Goal: Task Accomplishment & Management: Complete application form

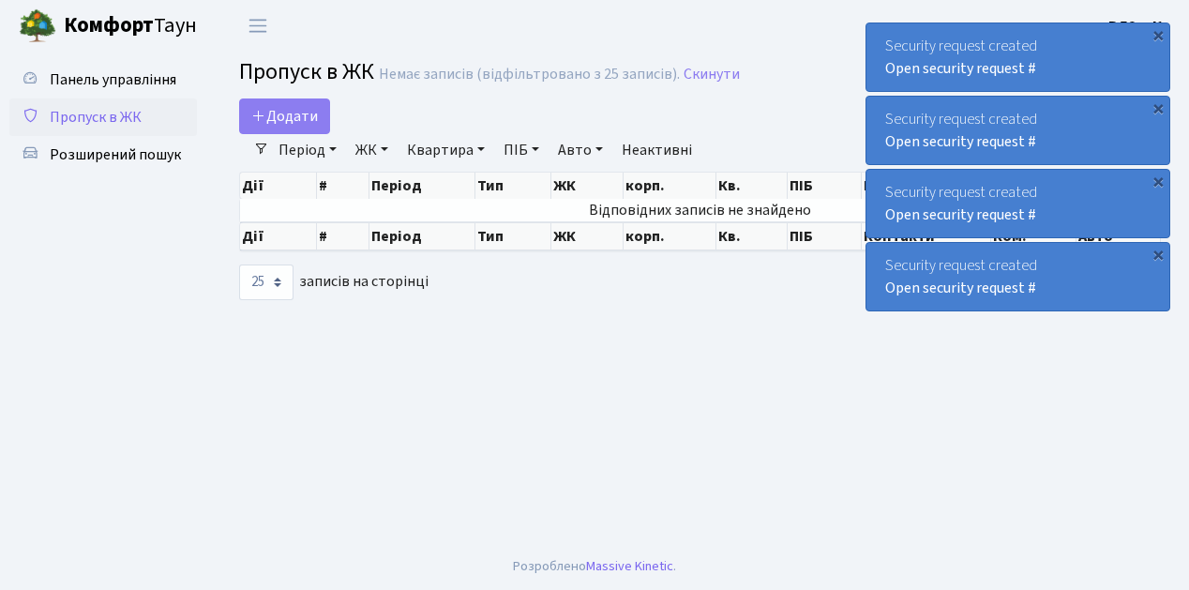
select select "25"
click at [312, 126] on span "Додати" at bounding box center [284, 116] width 67 height 21
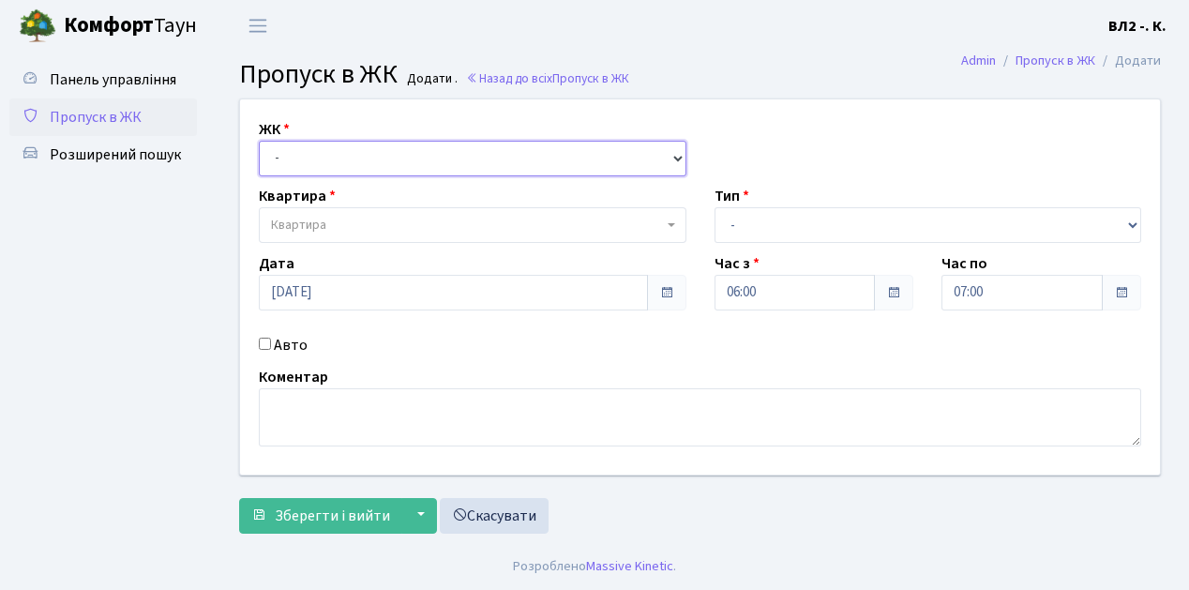
click at [677, 155] on select "- [STREET_ADDRESS][PERSON_NAME]" at bounding box center [473, 159] width 428 height 36
select select "317"
click at [259, 141] on select "- [STREET_ADDRESS][PERSON_NAME]" at bounding box center [473, 159] width 428 height 36
select select
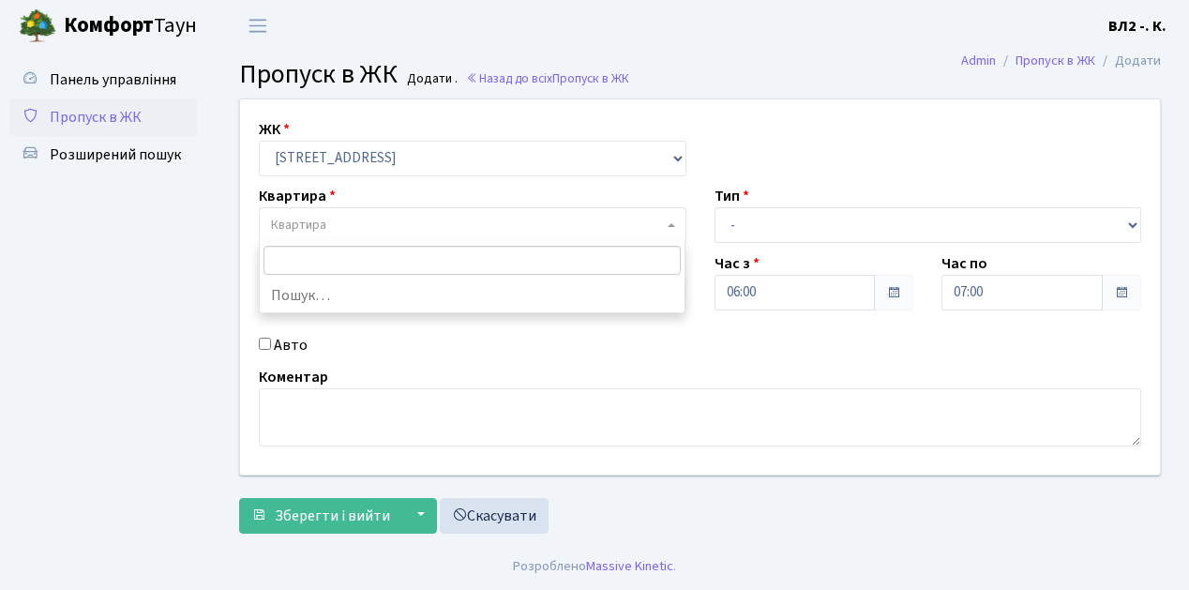
click at [673, 225] on b at bounding box center [672, 225] width 8 height 4
type input "124"
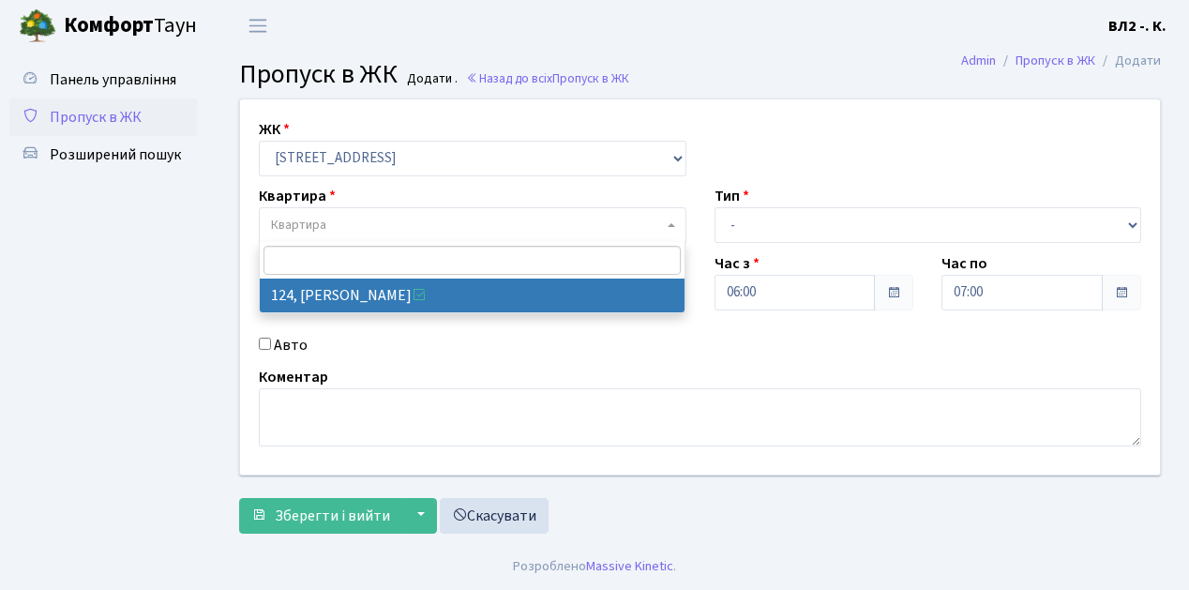
select select "38308"
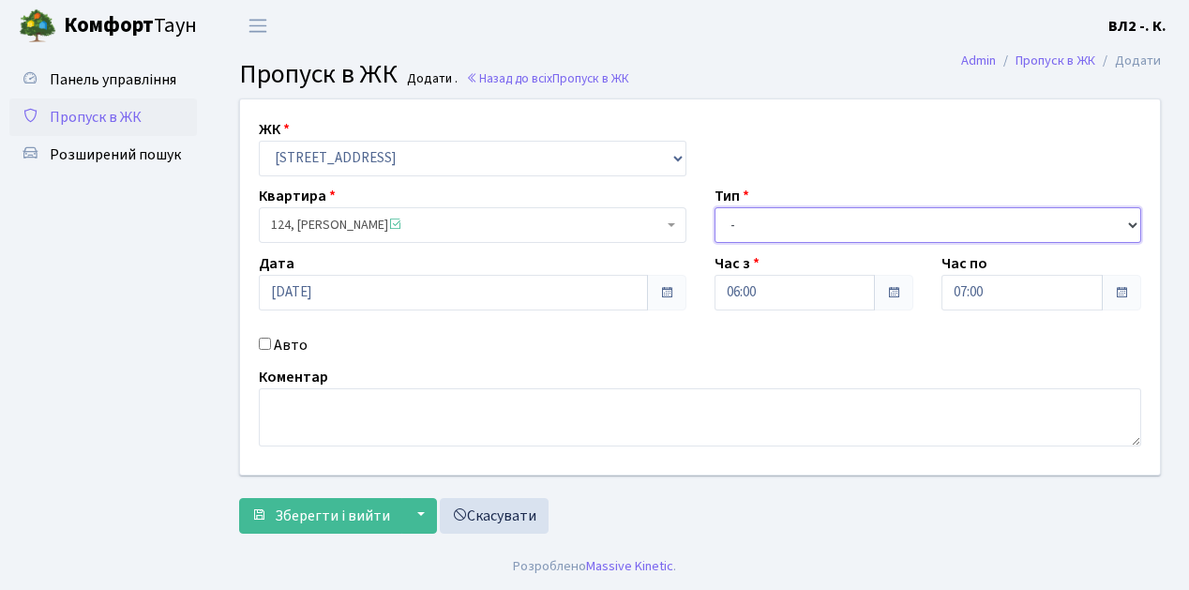
click at [1135, 221] on select "- Доставка Таксі Гості Сервіс" at bounding box center [928, 225] width 428 height 36
select select "1"
click at [714, 207] on select "- Доставка Таксі Гості Сервіс" at bounding box center [928, 225] width 428 height 36
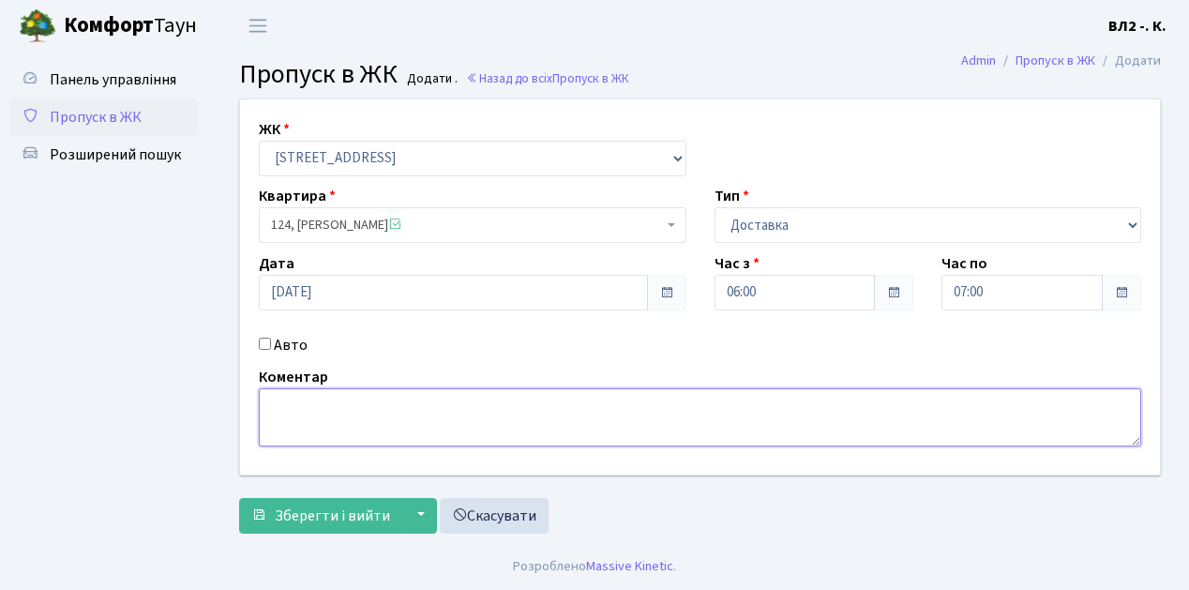
click at [288, 396] on textarea at bounding box center [700, 417] width 882 height 58
type textarea "6-04"
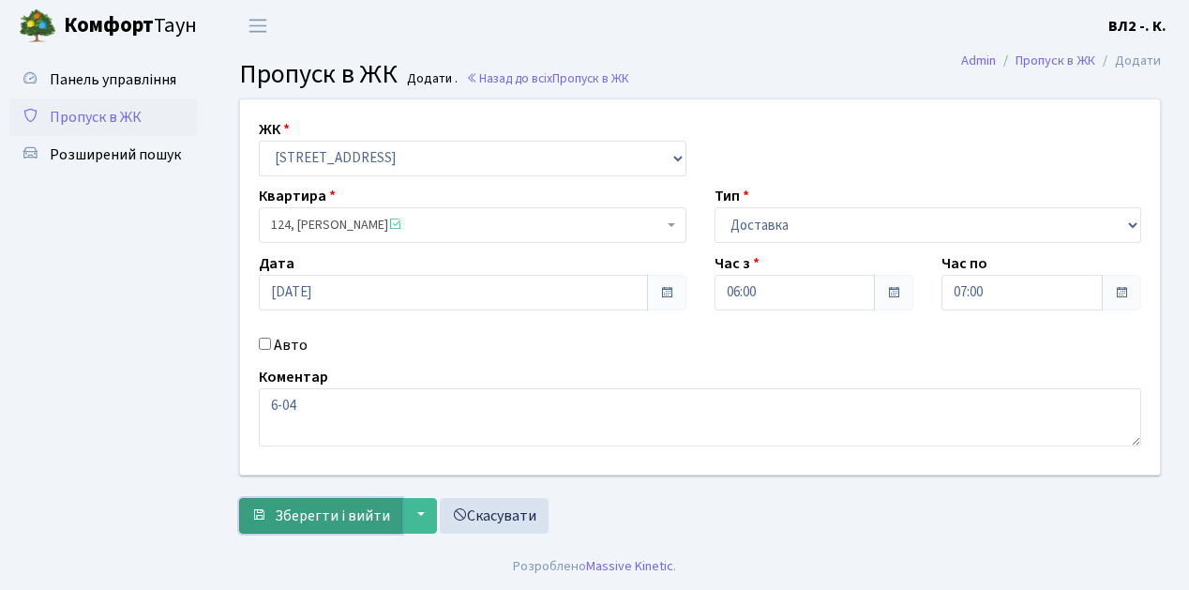
click at [287, 520] on span "Зберегти і вийти" at bounding box center [332, 515] width 115 height 21
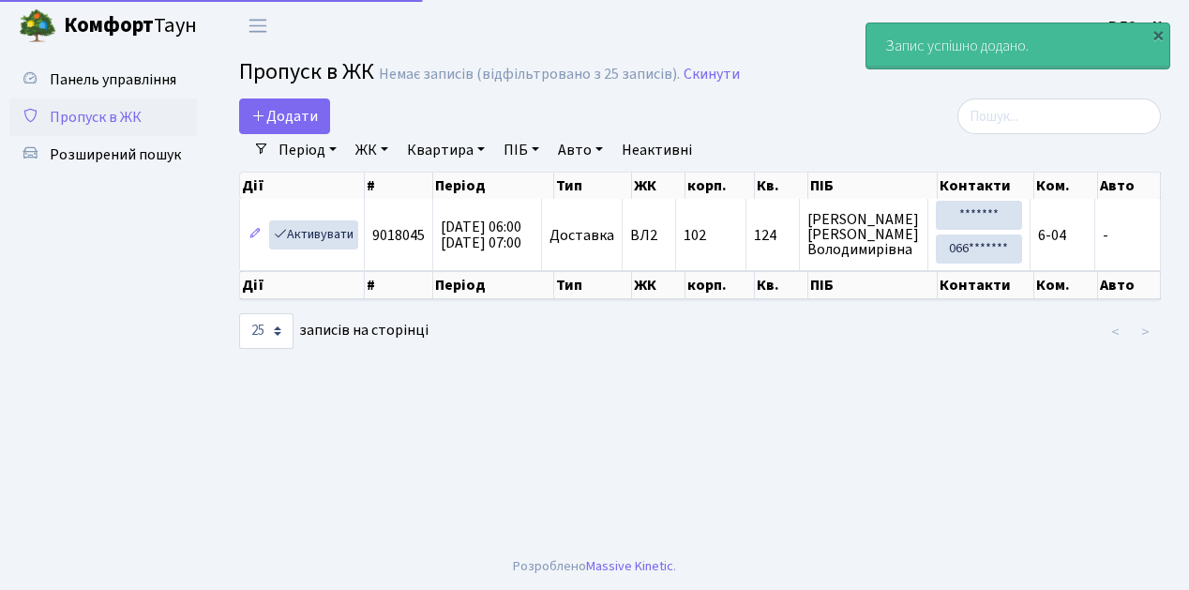
select select "25"
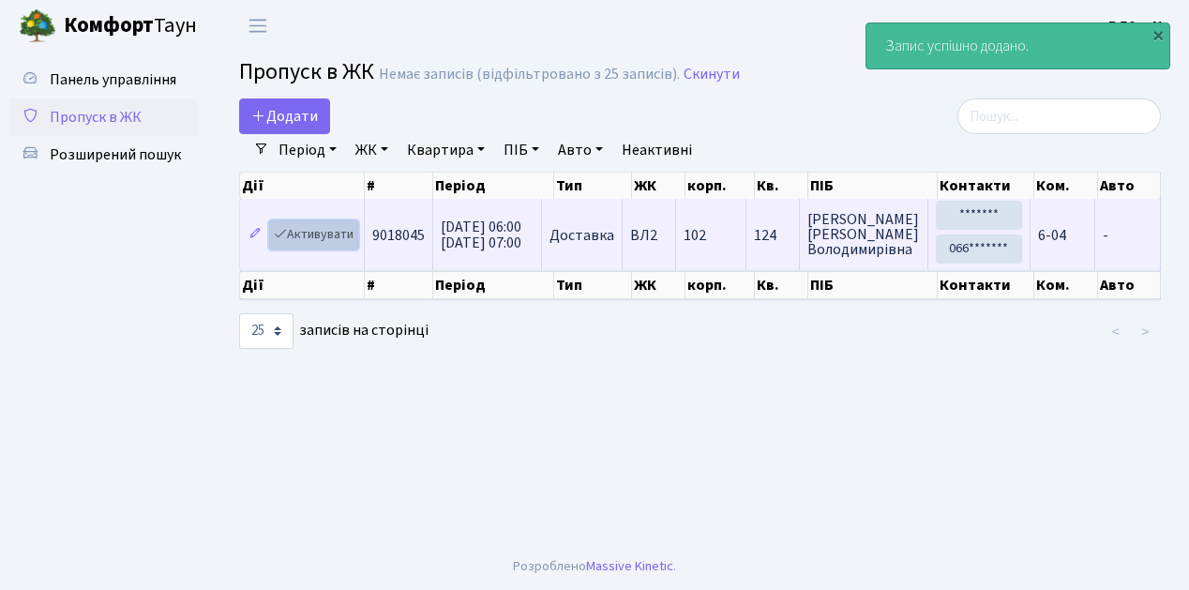
click at [349, 244] on link "Активувати" at bounding box center [313, 234] width 89 height 29
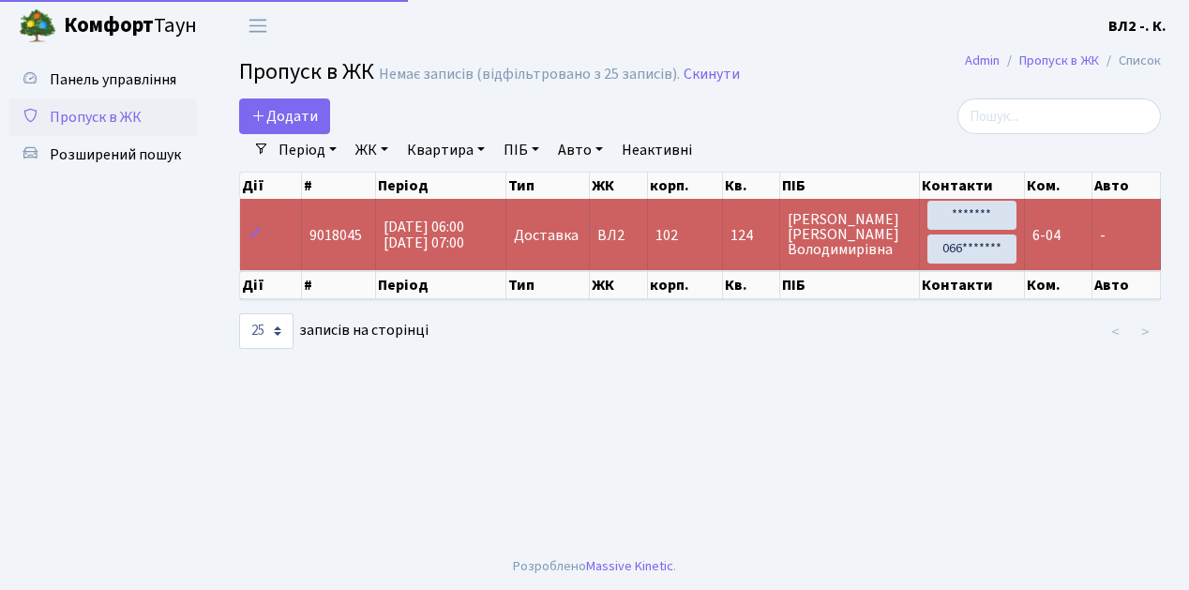
select select "25"
